Goal: Task Accomplishment & Management: Use online tool/utility

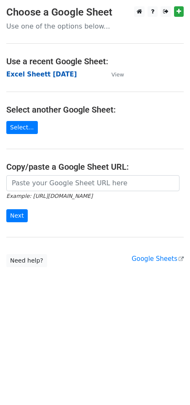
click at [32, 77] on strong "Excel Sheett [DATE]" at bounding box center [41, 75] width 71 height 8
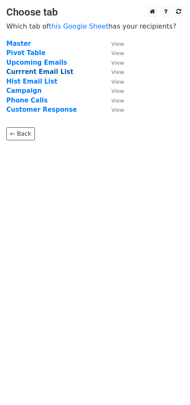
click at [36, 73] on strong "Currrent Email List" at bounding box center [39, 72] width 67 height 8
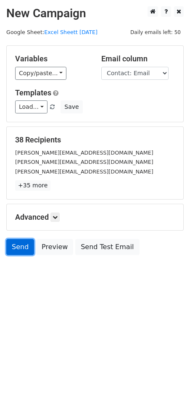
click at [22, 250] on link "Send" at bounding box center [20, 247] width 28 height 16
